Goal: Task Accomplishment & Management: Use online tool/utility

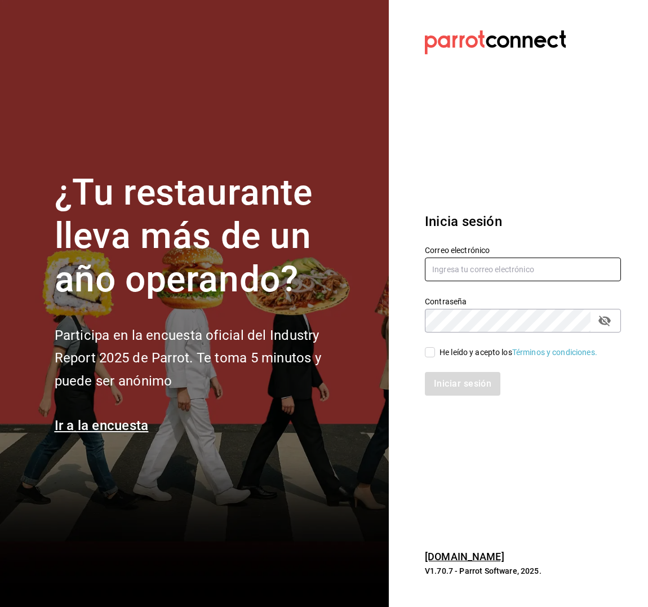
type input "[EMAIL_ADDRESS][DOMAIN_NAME]"
click at [431, 349] on input "He leído y acepto los Términos y condiciones." at bounding box center [430, 352] width 10 height 10
checkbox input "true"
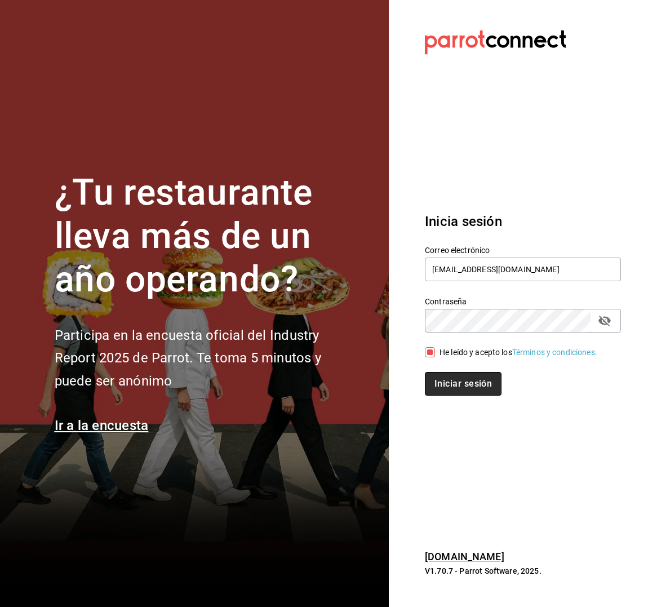
click at [449, 388] on button "Iniciar sesión" at bounding box center [463, 384] width 77 height 24
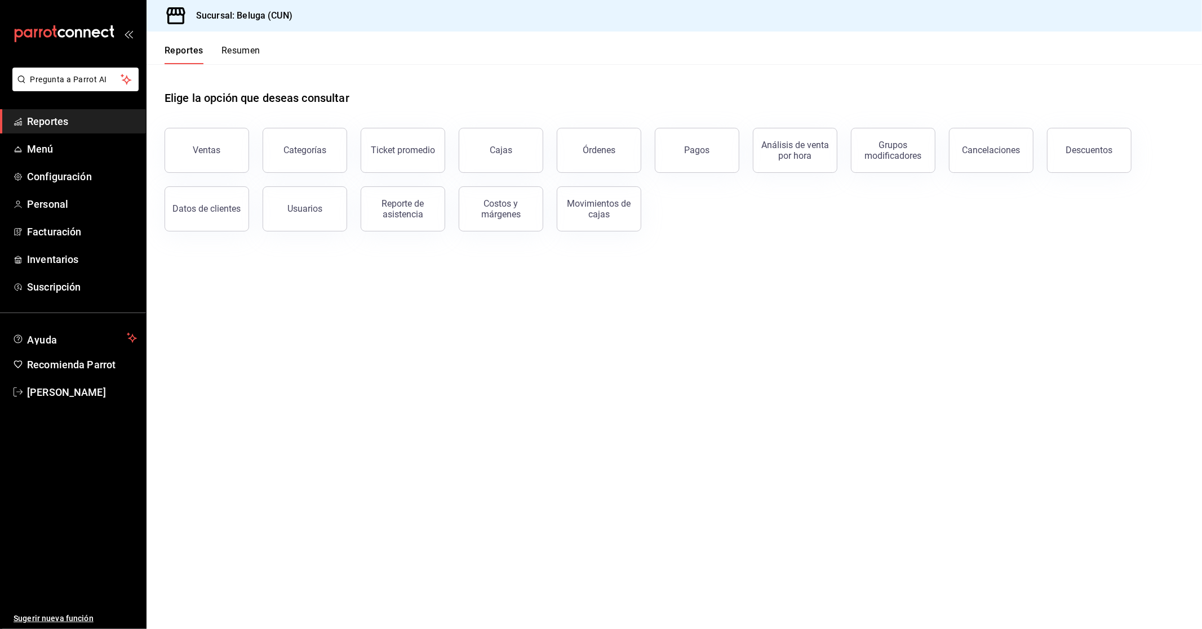
click at [605, 53] on header "Reportes Resumen" at bounding box center [673, 48] width 1055 height 33
click at [178, 139] on button "Ventas" at bounding box center [207, 150] width 85 height 45
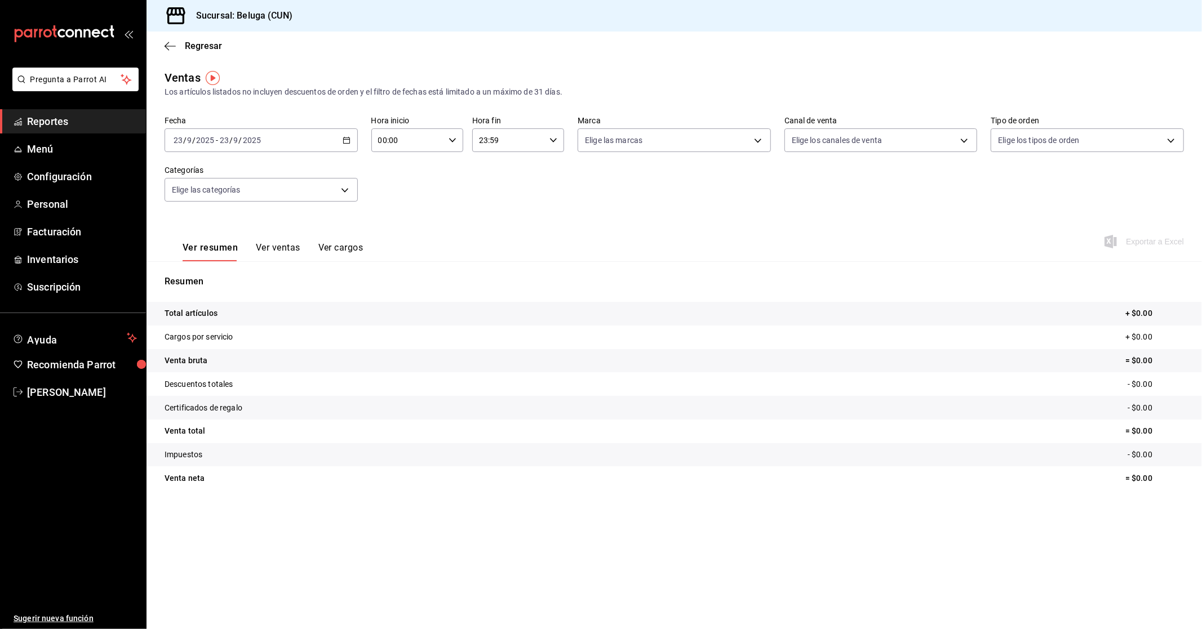
click at [346, 143] on icon "button" at bounding box center [347, 140] width 8 height 8
click at [242, 279] on span "Rango de fechas" at bounding box center [217, 276] width 87 height 12
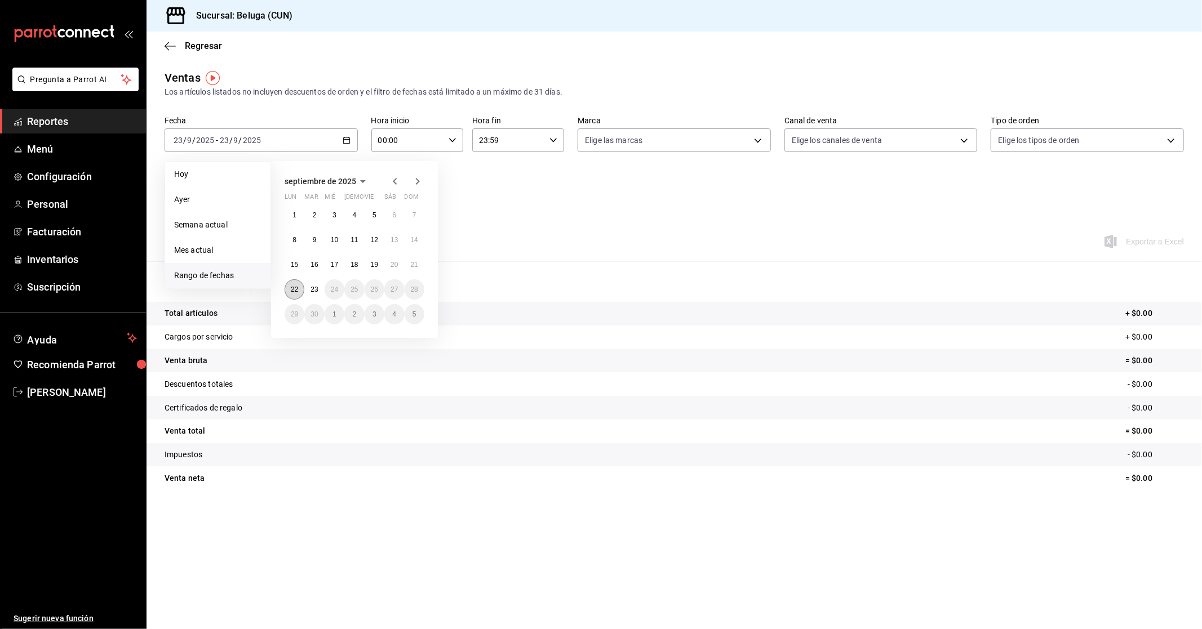
click at [294, 291] on abbr "22" at bounding box center [294, 290] width 7 height 8
click at [306, 290] on button "23" at bounding box center [314, 289] width 20 height 20
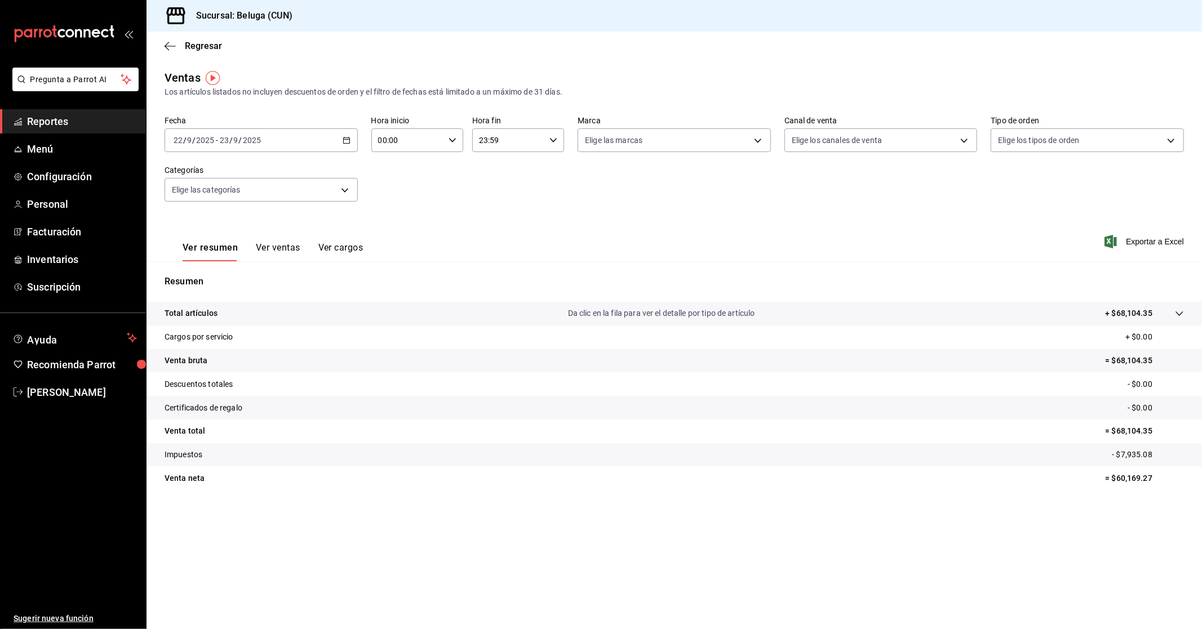
click at [440, 144] on input "00:00" at bounding box center [407, 140] width 73 height 23
click at [397, 188] on span "10" at bounding box center [394, 189] width 28 height 9
type input "10:00"
click at [554, 144] on div at bounding box center [601, 314] width 1202 height 629
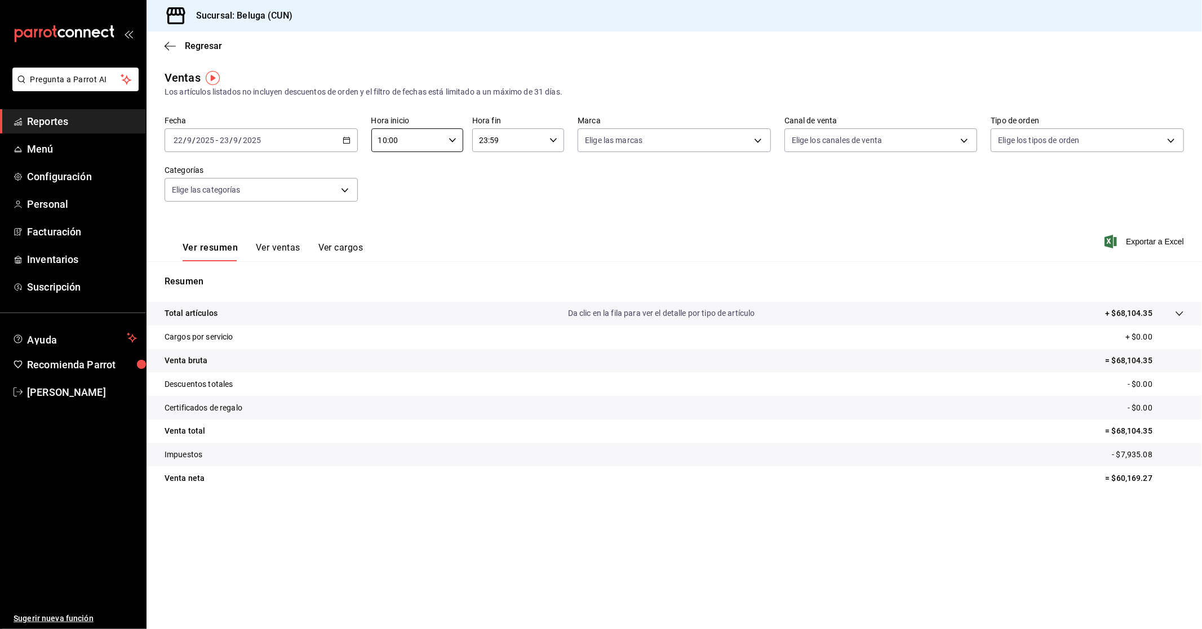
click at [554, 143] on icon "button" at bounding box center [553, 140] width 8 height 8
click at [503, 221] on span "04" at bounding box center [495, 225] width 28 height 9
type input "04:59"
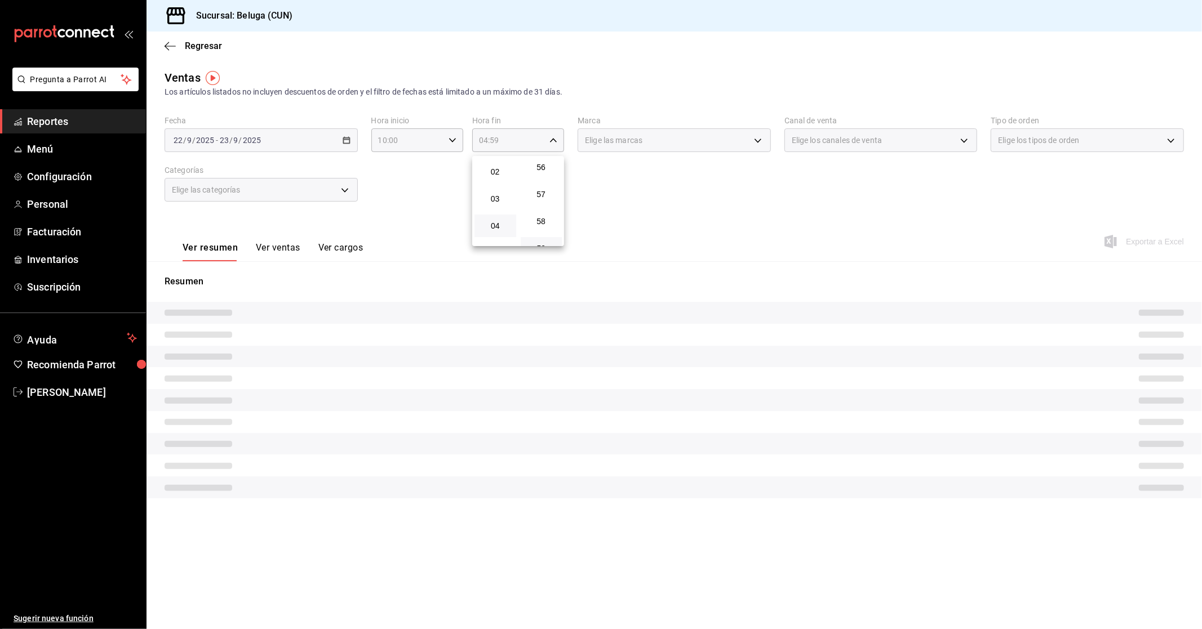
click at [390, 198] on div at bounding box center [601, 314] width 1202 height 629
